Goal: Transaction & Acquisition: Subscribe to service/newsletter

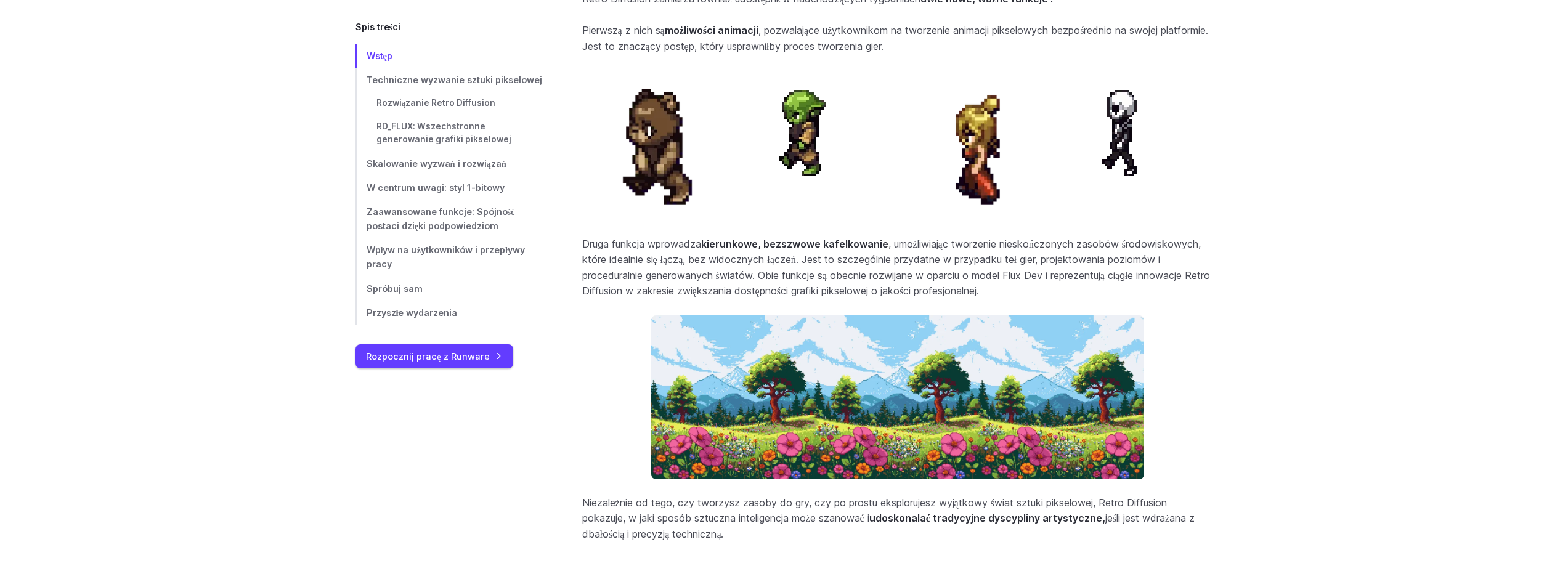
scroll to position [4923, 0]
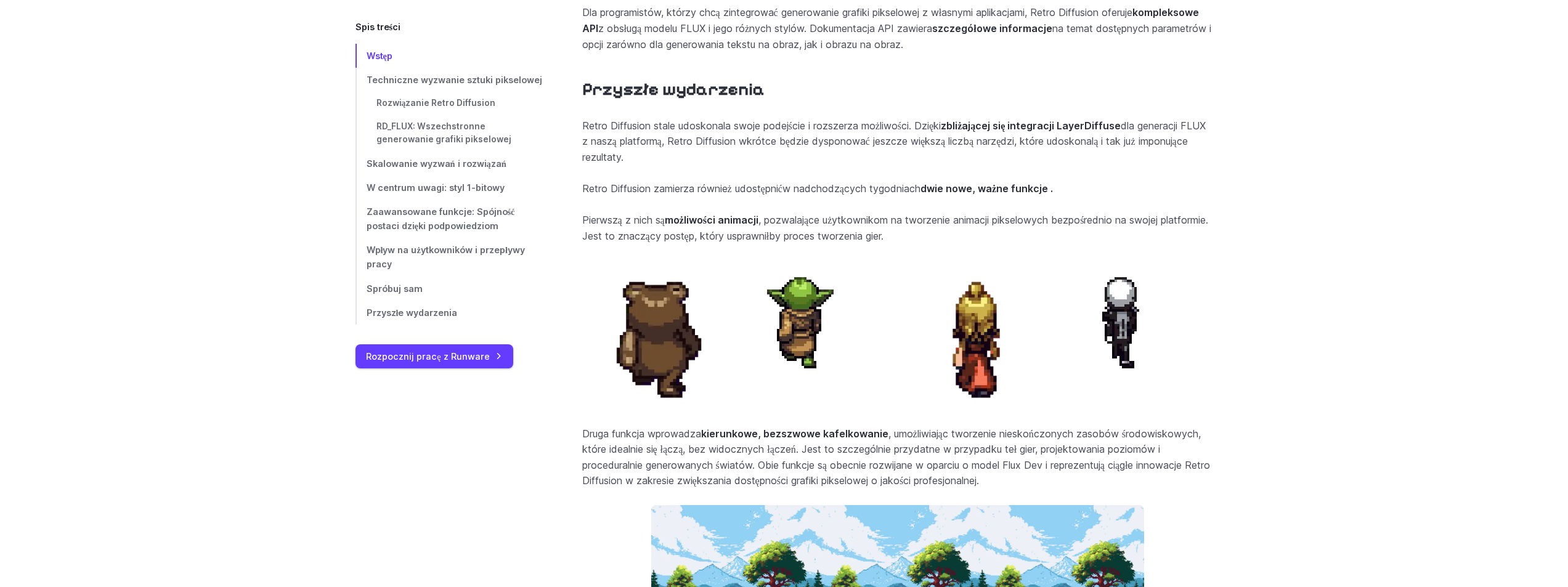
click at [975, 344] on img at bounding box center [978, 335] width 151 height 150
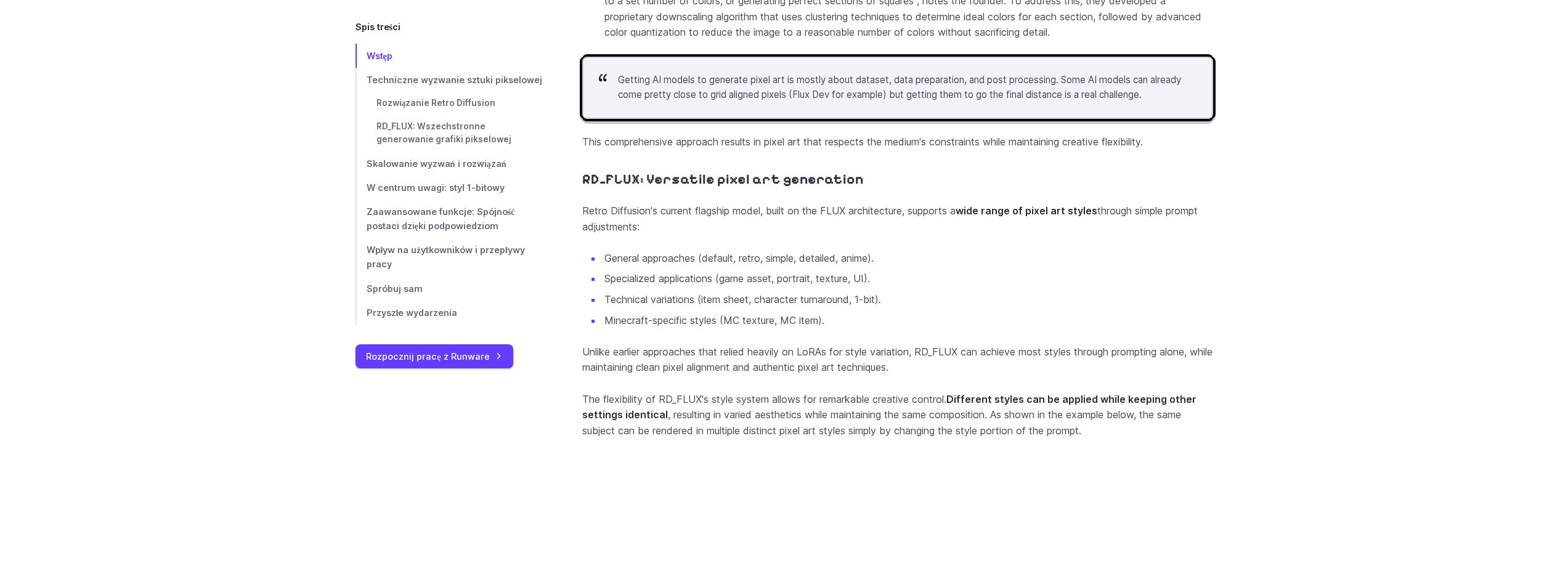
scroll to position [0, 0]
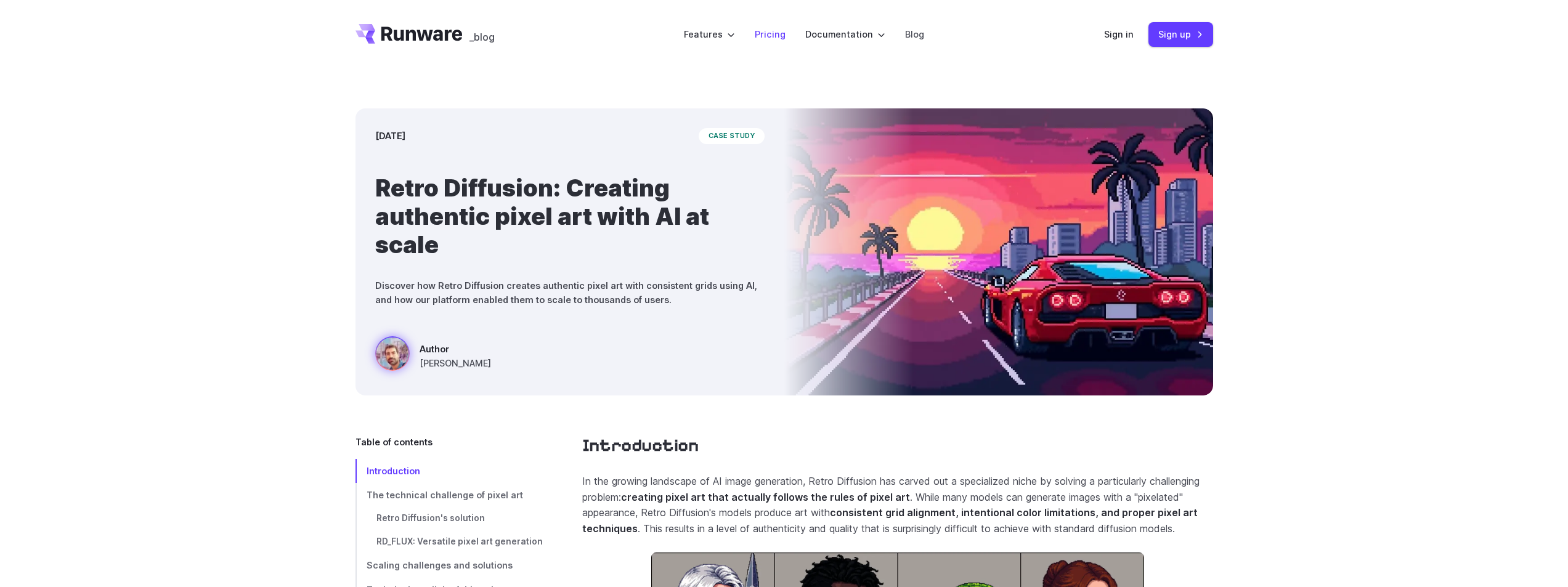
click at [773, 30] on link "Pricing" at bounding box center [770, 34] width 31 height 14
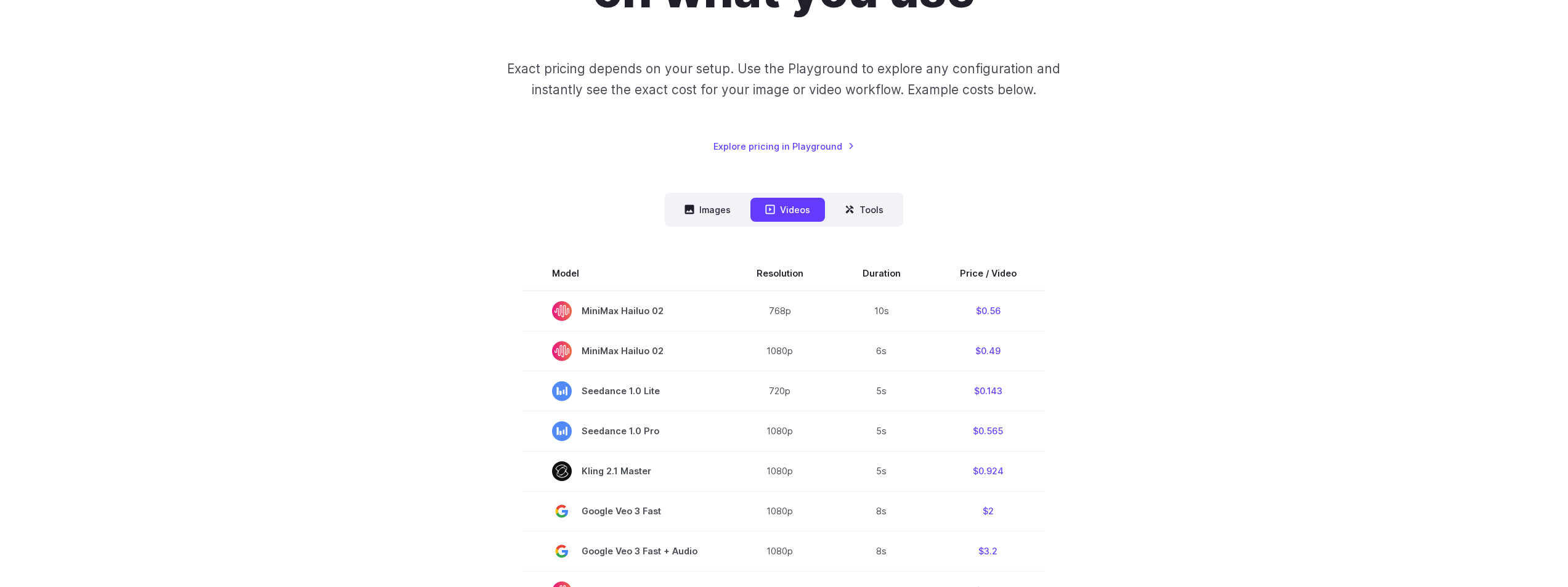
scroll to position [246, 0]
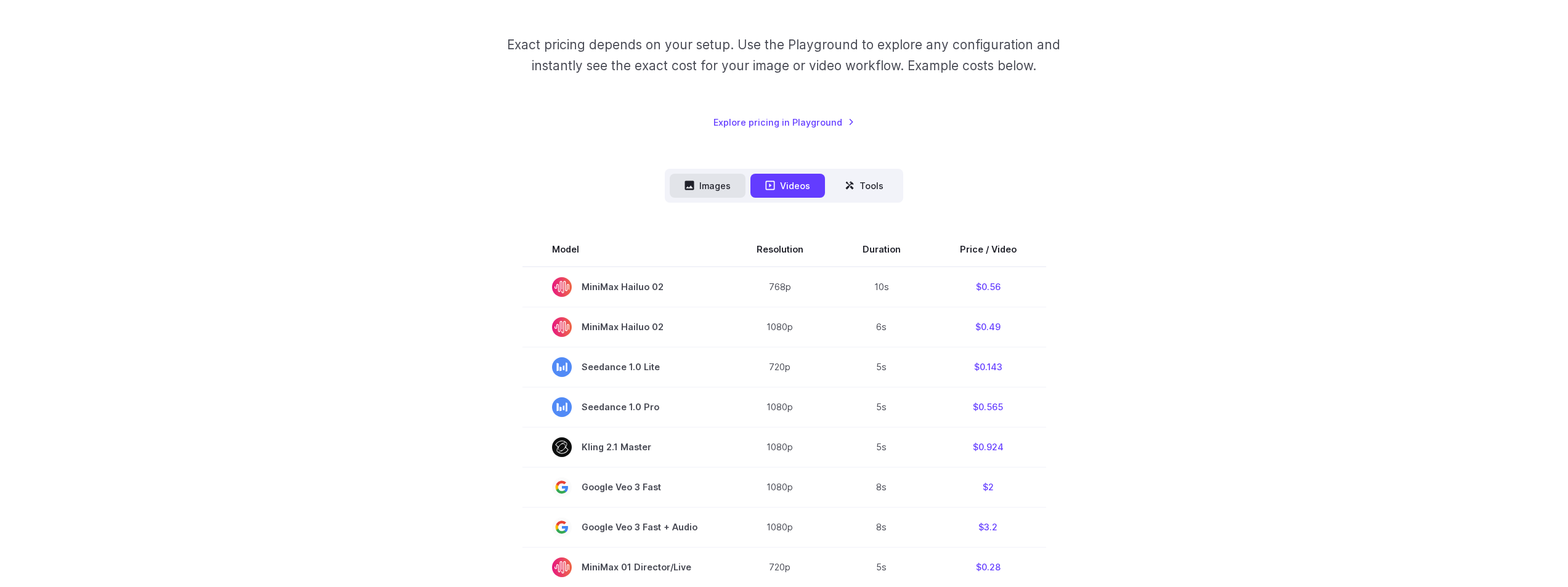
click at [696, 191] on button "Images" at bounding box center [707, 185] width 76 height 24
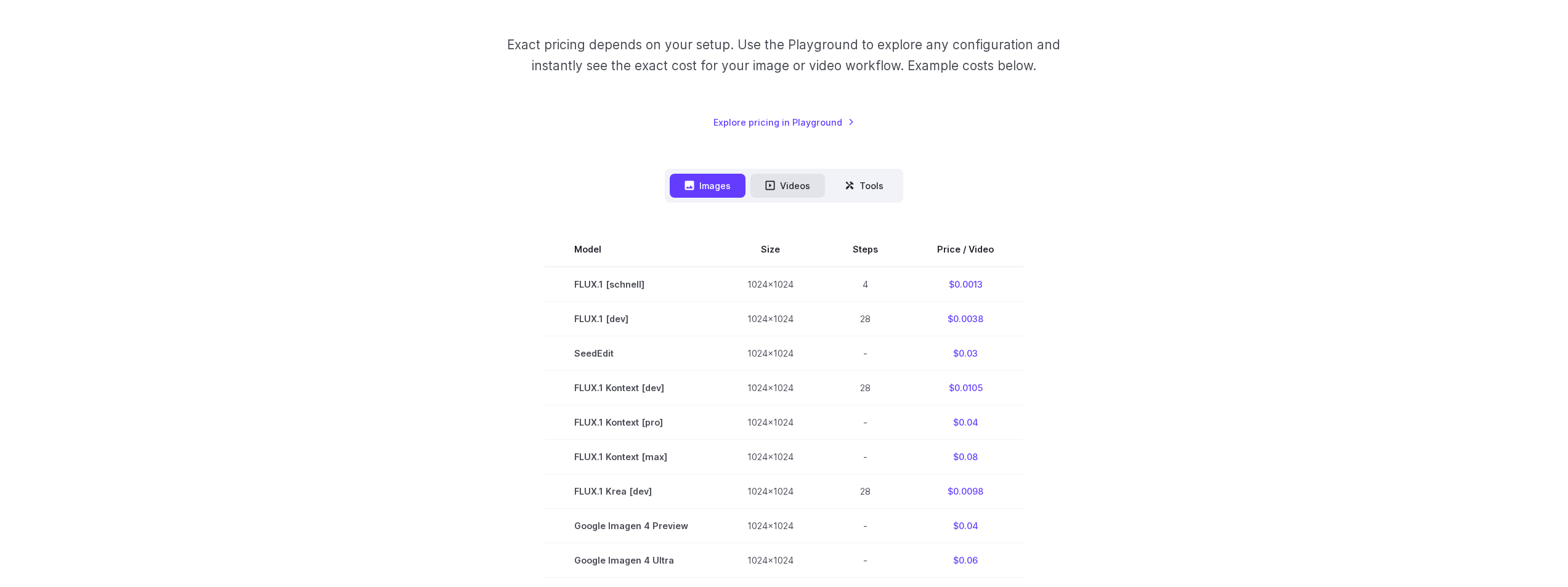
click at [792, 189] on button "Videos" at bounding box center [787, 185] width 74 height 24
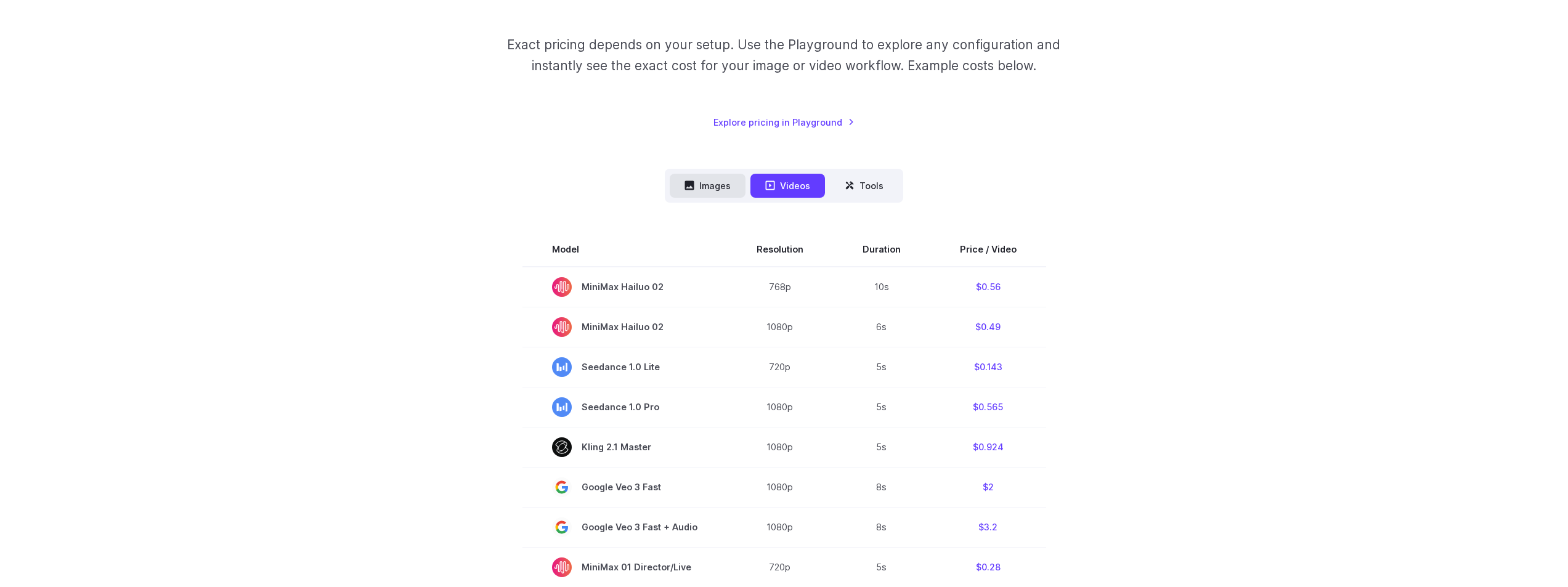
click at [706, 192] on button "Images" at bounding box center [707, 185] width 76 height 24
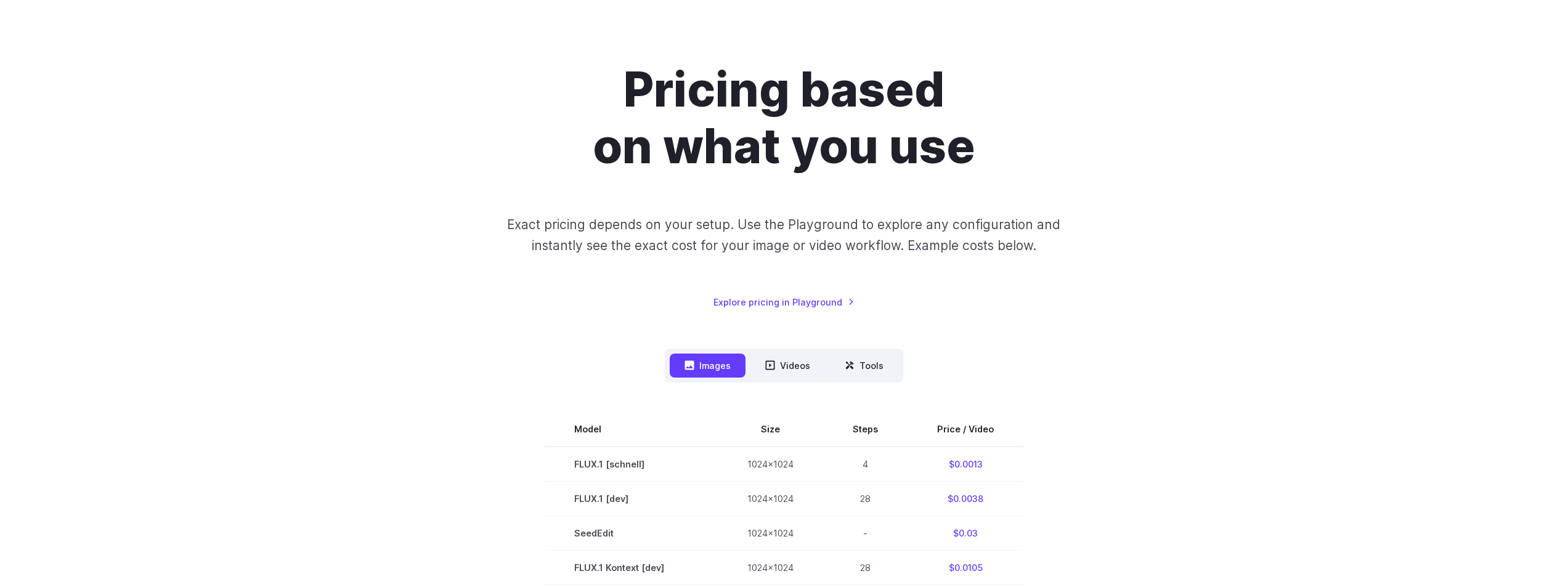
scroll to position [0, 0]
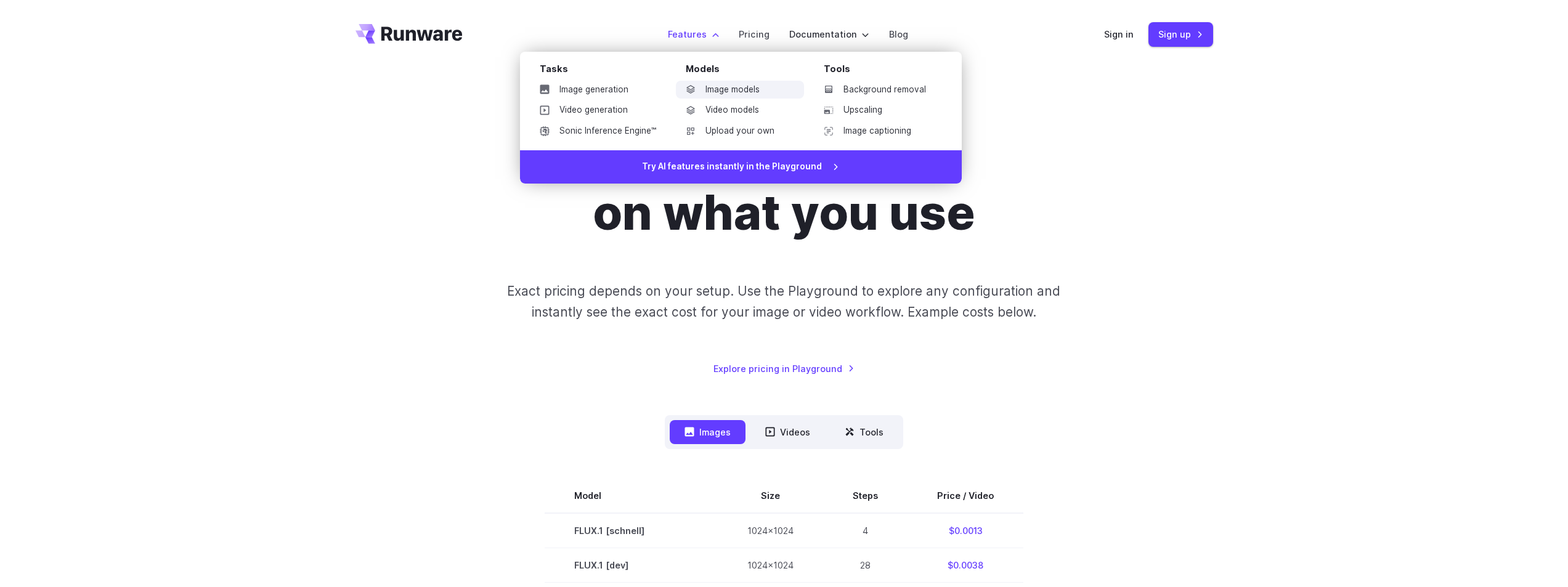
click at [758, 92] on link "Image models" at bounding box center [740, 90] width 128 height 19
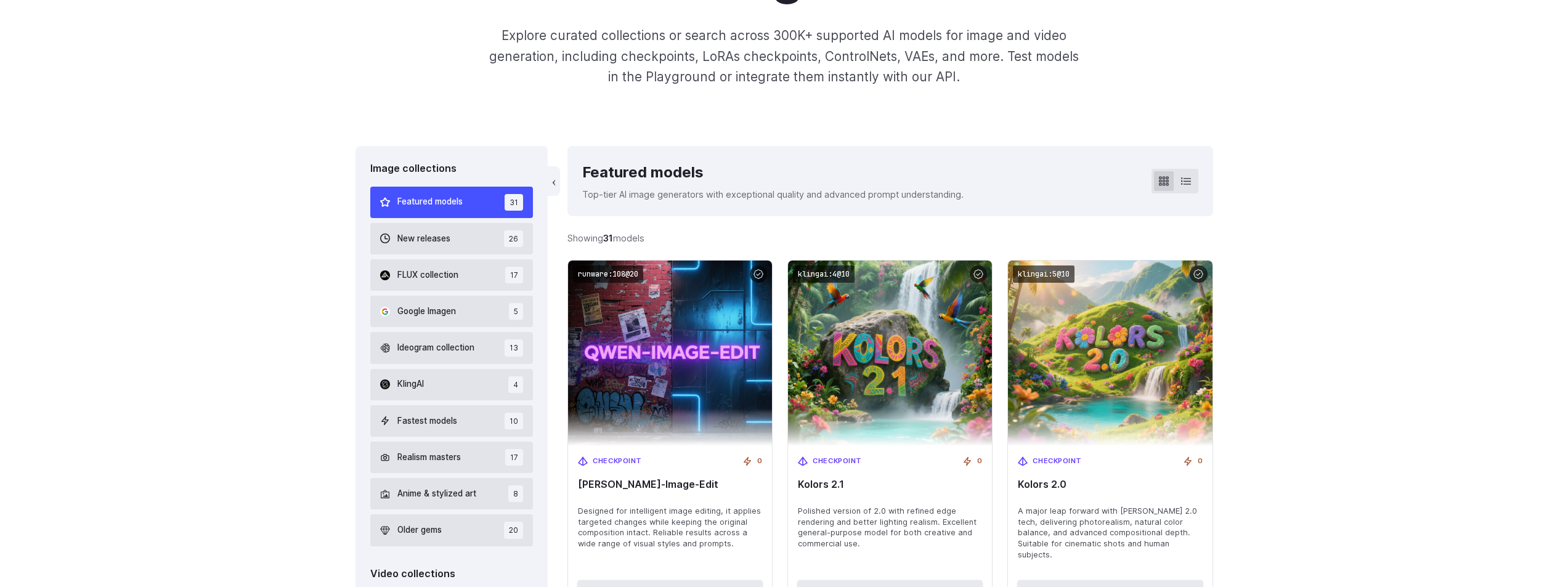
scroll to position [370, 0]
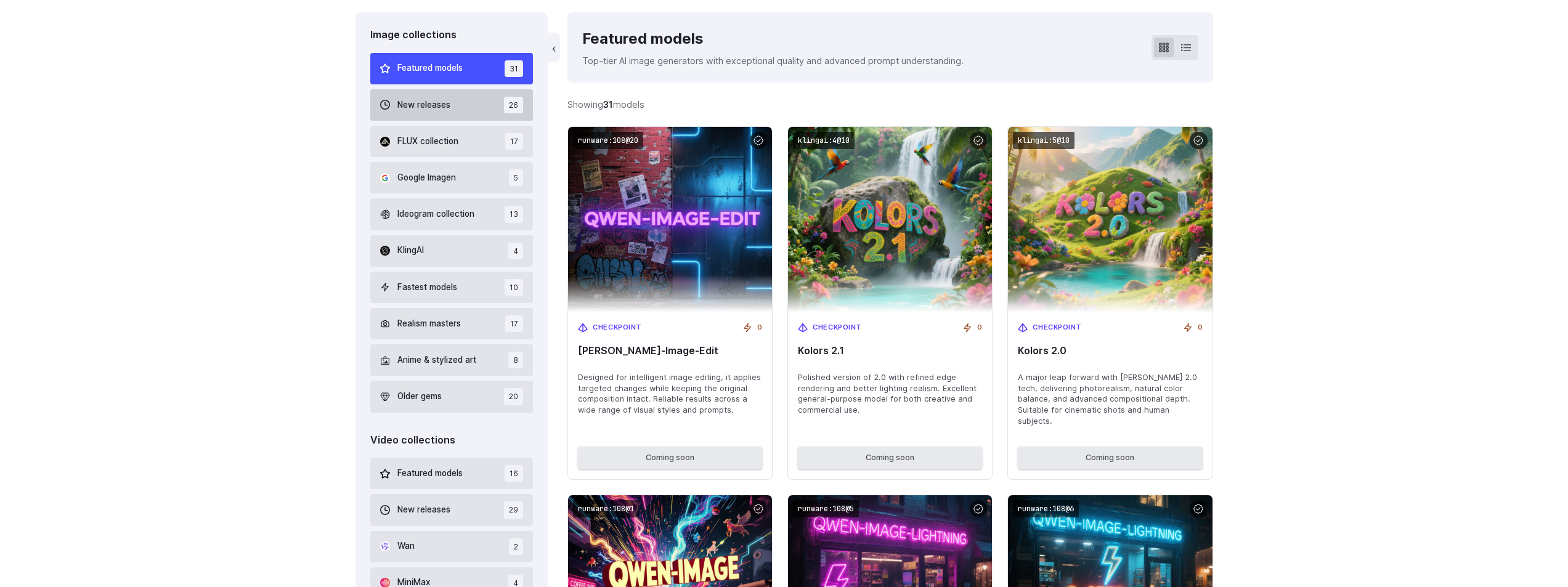
click at [455, 110] on button "New releases 26" at bounding box center [452, 105] width 164 height 32
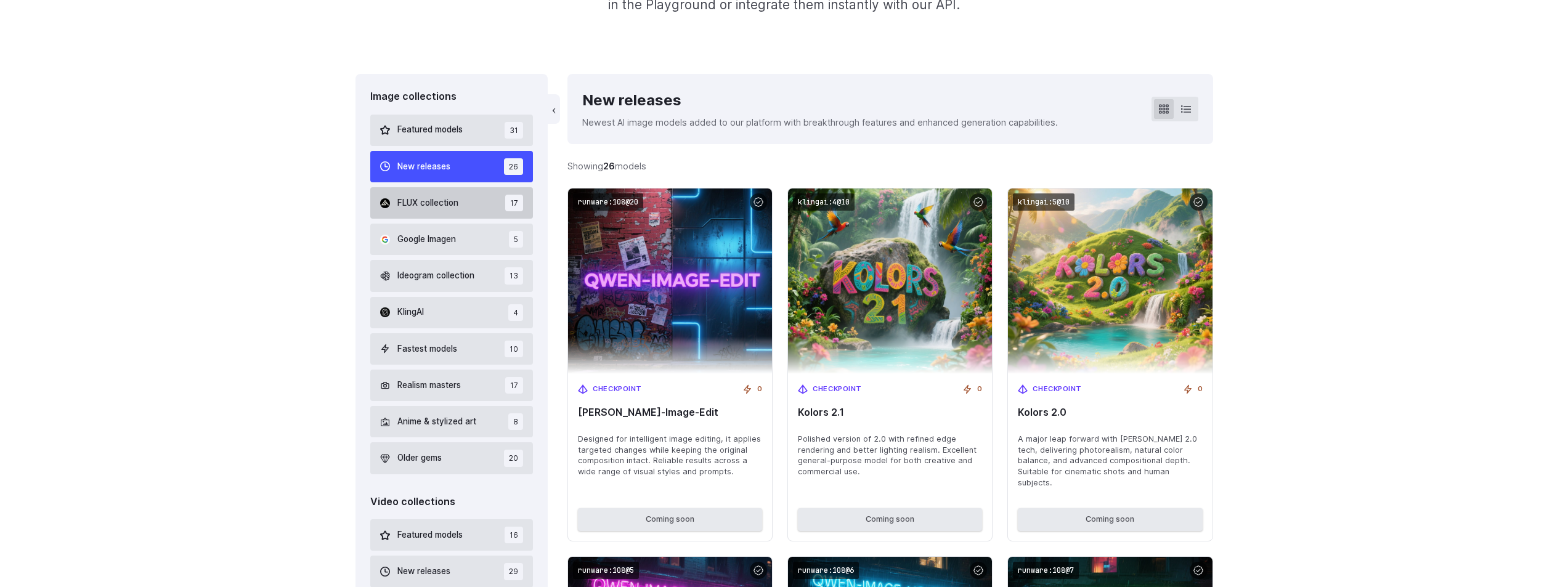
click at [430, 207] on span "FLUX collection" at bounding box center [427, 203] width 61 height 14
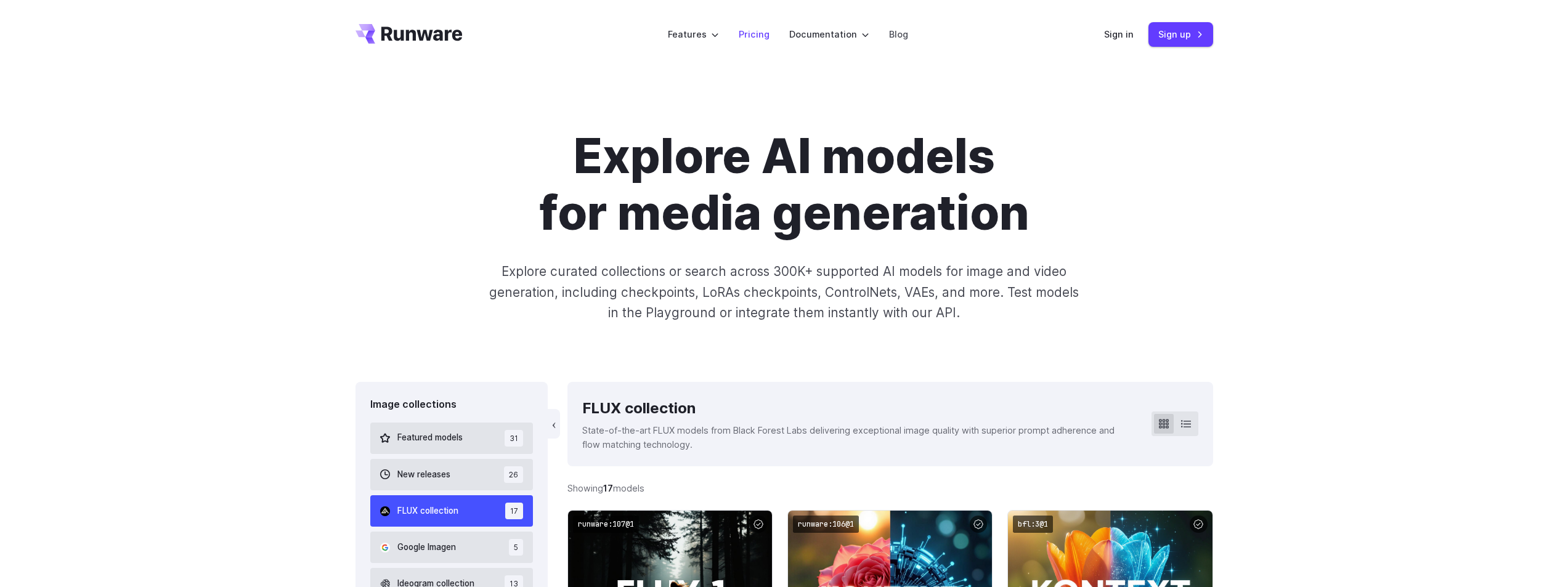
click at [748, 30] on link "Pricing" at bounding box center [754, 34] width 31 height 14
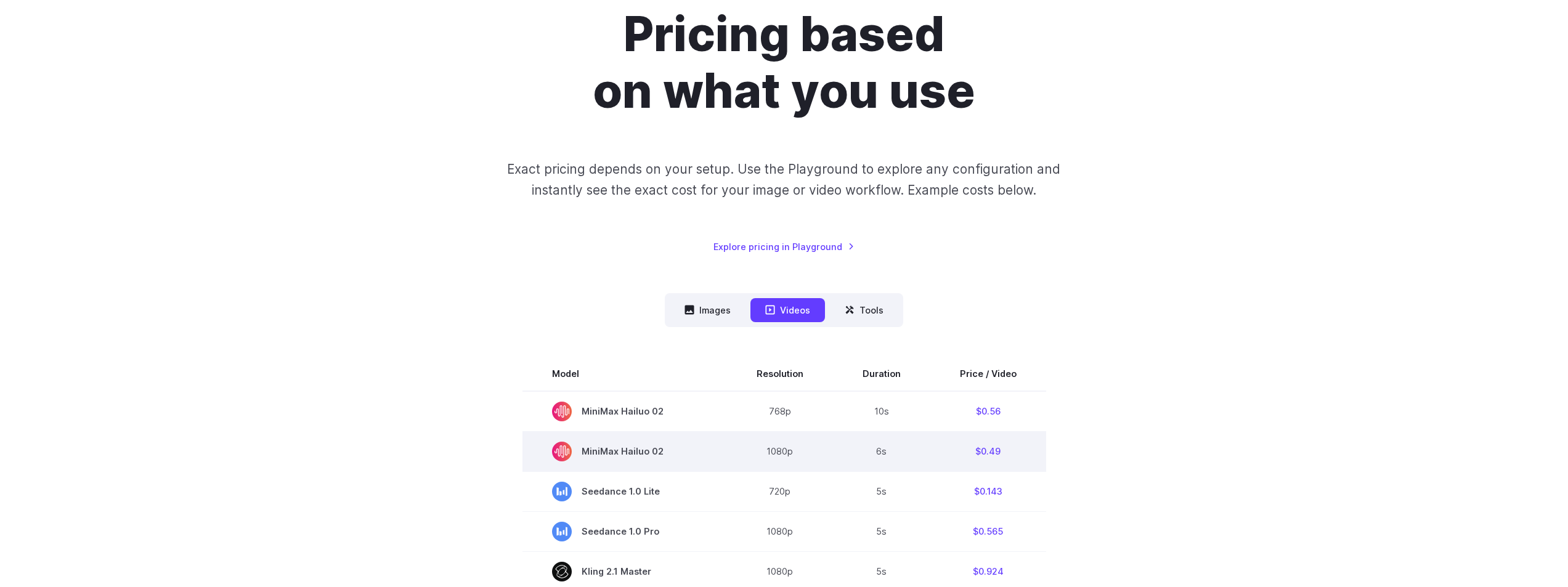
scroll to position [123, 0]
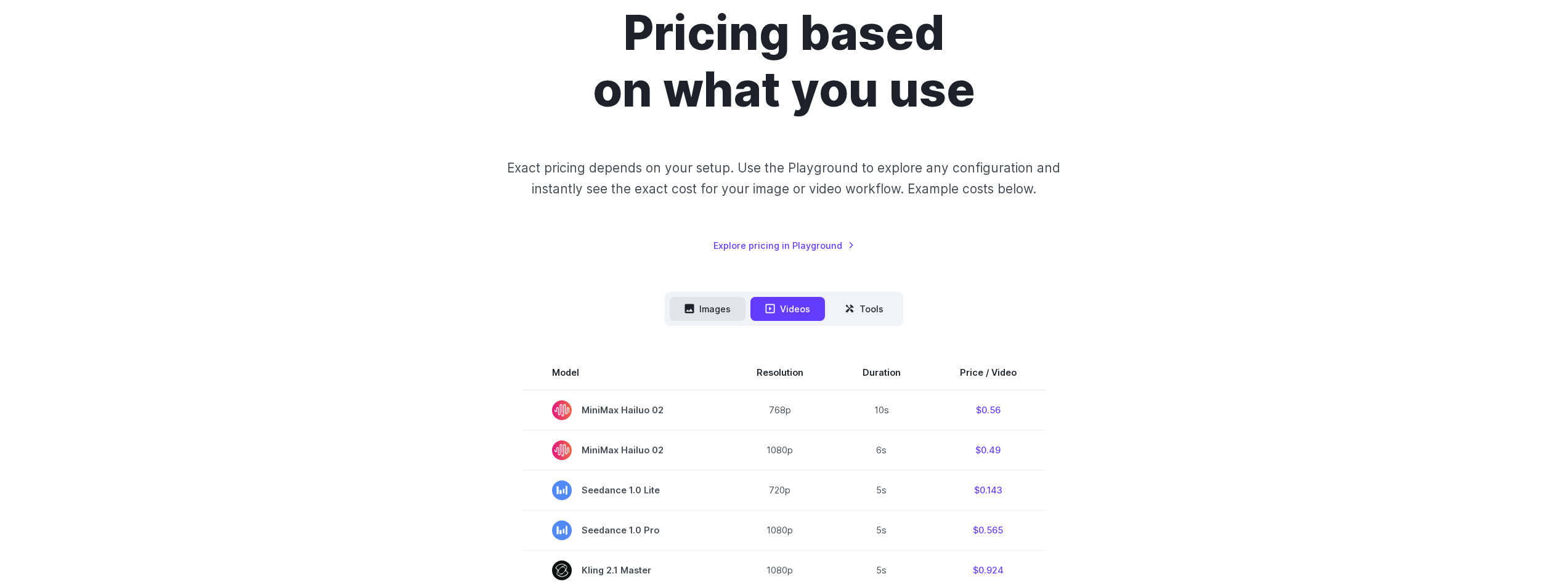
click at [714, 308] on button "Images" at bounding box center [707, 308] width 76 height 24
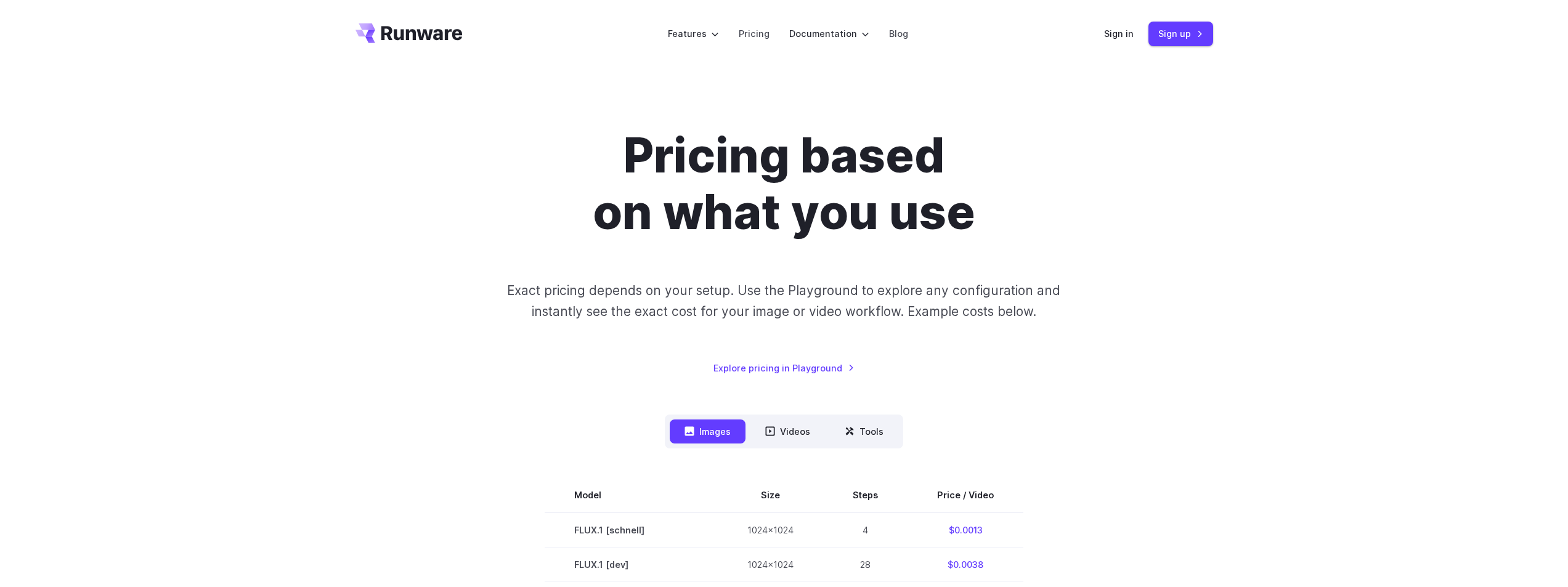
scroll to position [0, 0]
click at [748, 40] on link "Pricing" at bounding box center [754, 34] width 31 height 14
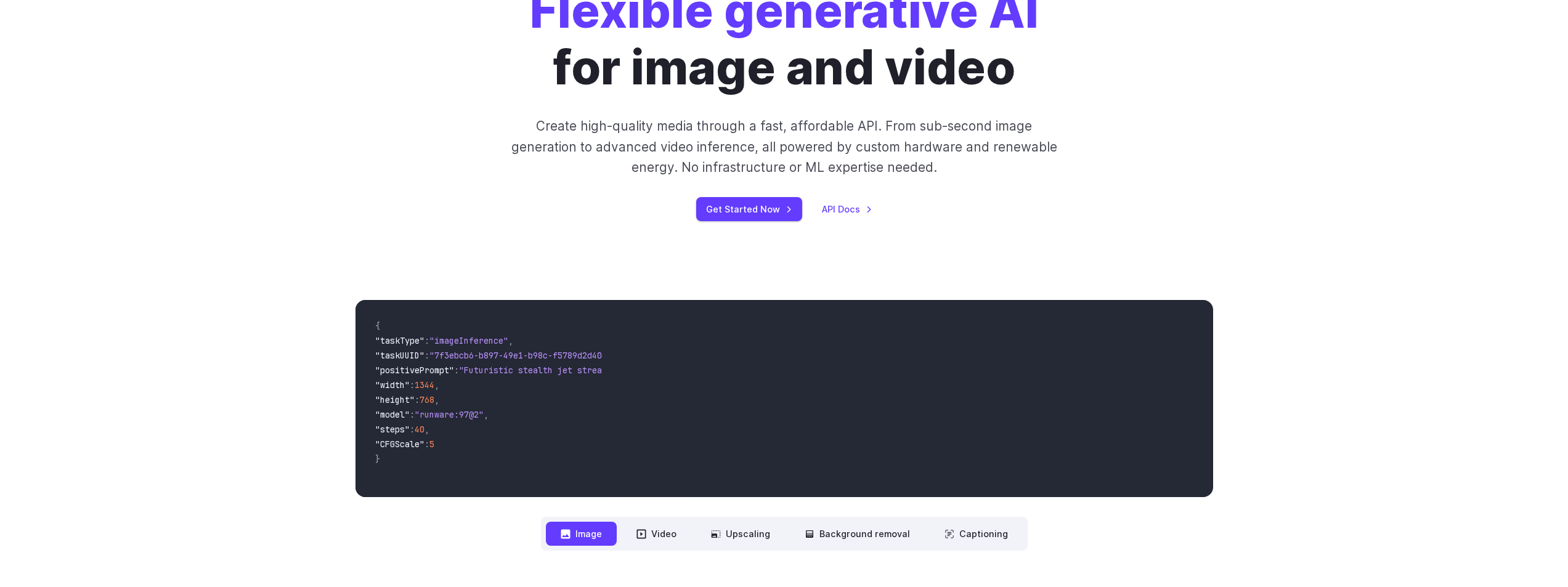
scroll to position [123, 0]
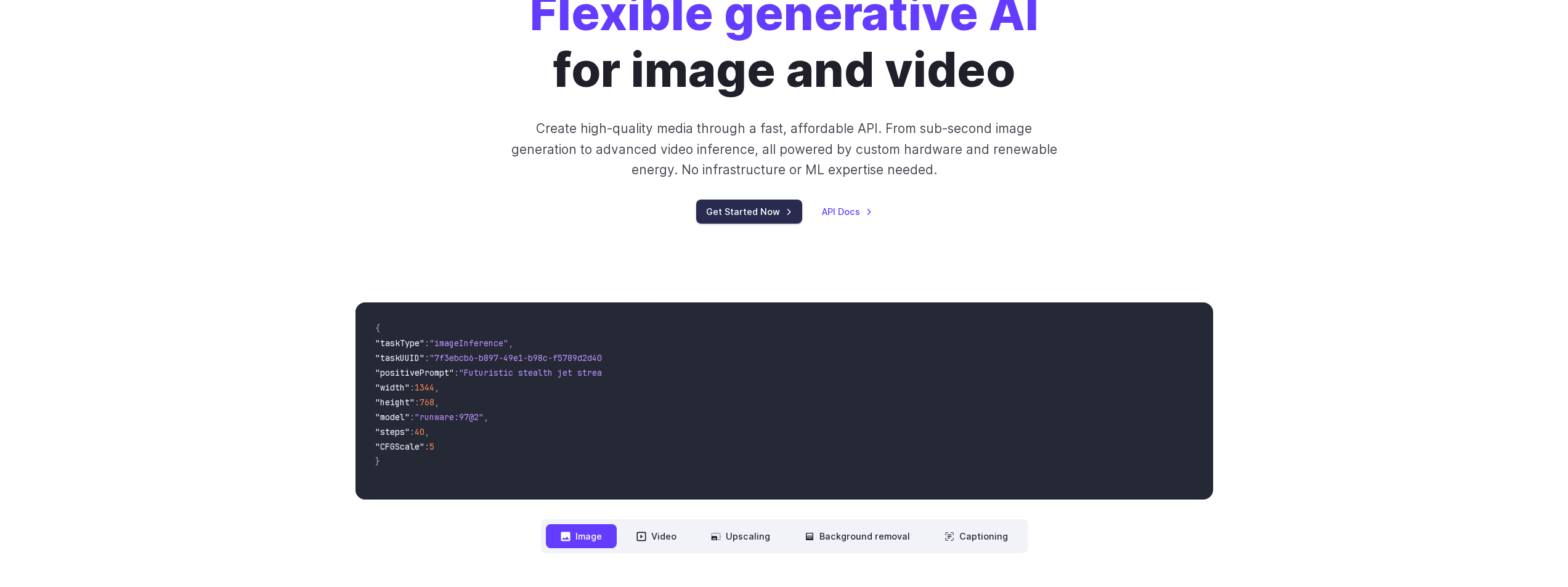
click at [719, 217] on link "Get Started Now" at bounding box center [749, 211] width 106 height 24
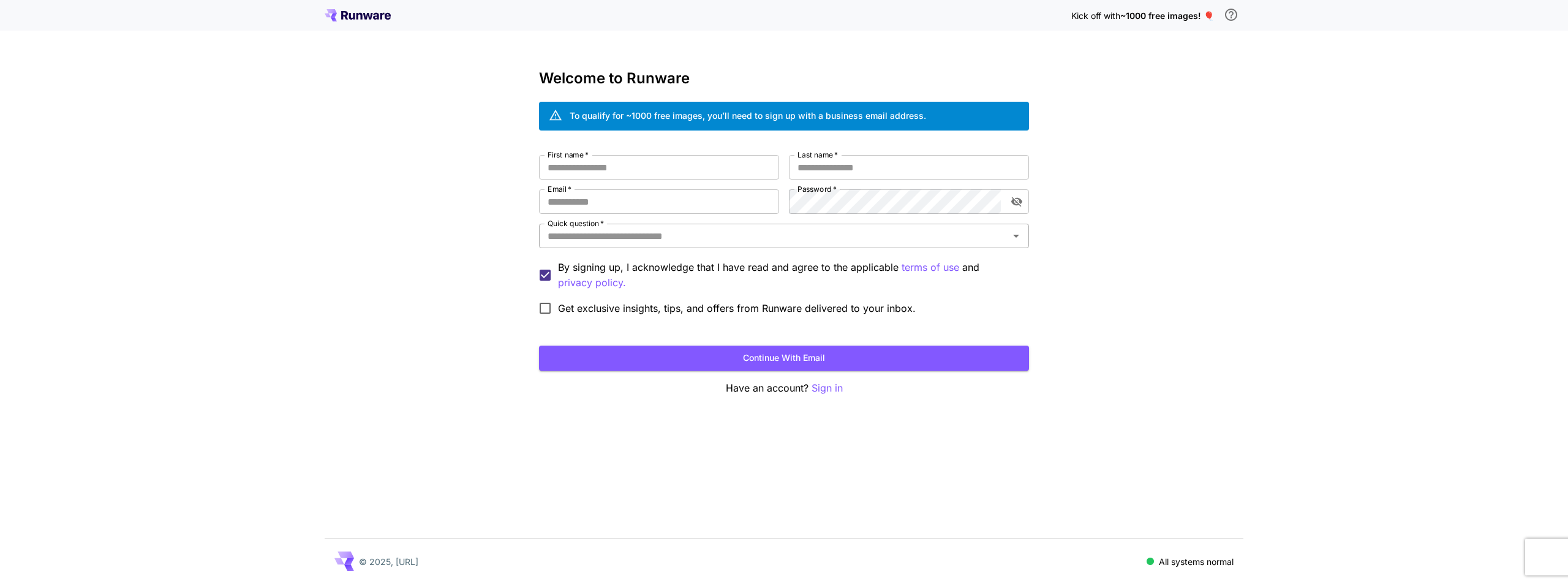
click at [655, 233] on input "Quick question   *" at bounding box center [774, 236] width 463 height 17
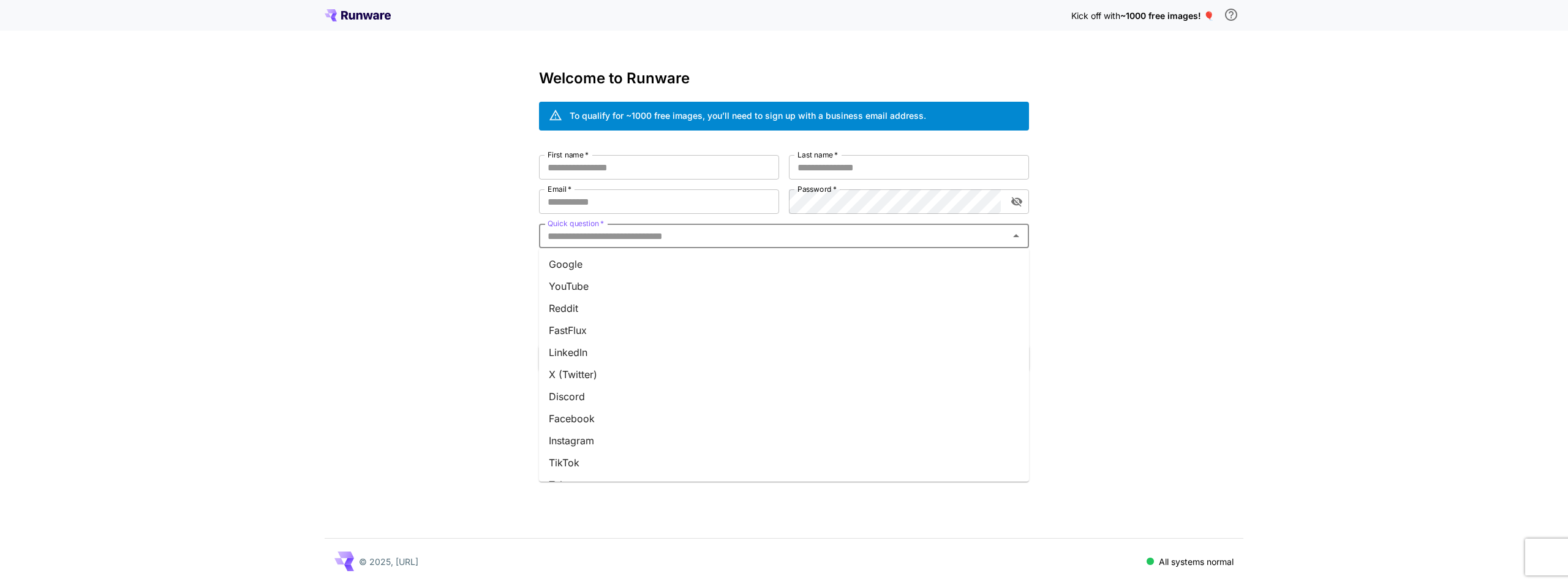
click at [645, 239] on input "Quick question   *" at bounding box center [774, 236] width 463 height 17
